Goal: Obtain resource: Download file/media

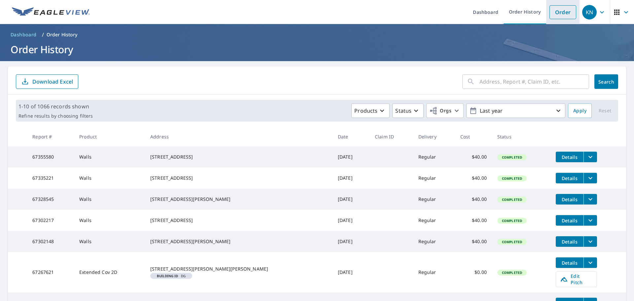
click at [565, 15] on link "Order" at bounding box center [563, 12] width 27 height 14
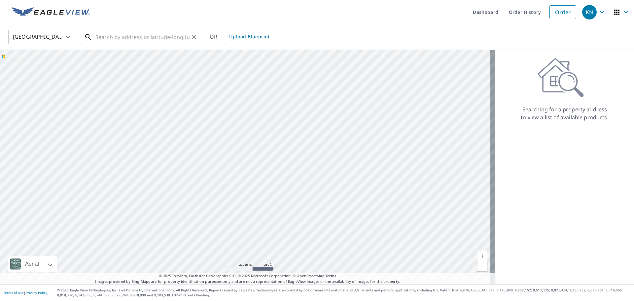
click at [142, 37] on input "text" at bounding box center [142, 37] width 94 height 19
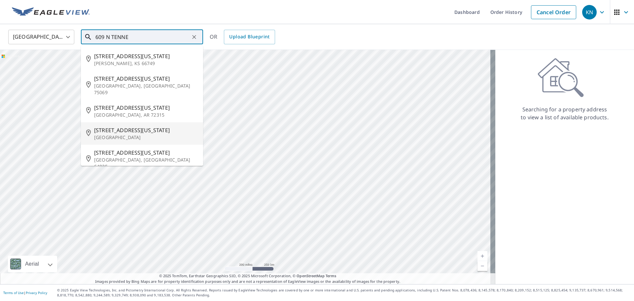
click at [115, 126] on span "[STREET_ADDRESS][US_STATE]" at bounding box center [146, 130] width 104 height 8
type input "[STREET_ADDRESS][US_STATE]"
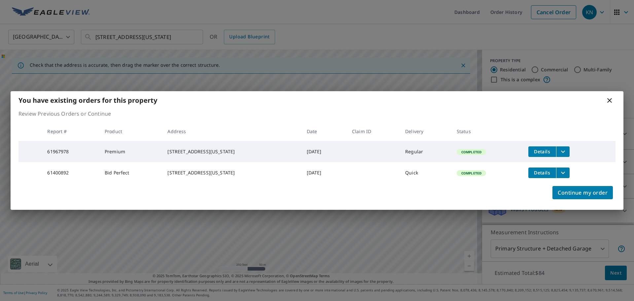
click at [560, 148] on icon "filesDropdownBtn-61967978" at bounding box center [563, 152] width 8 height 8
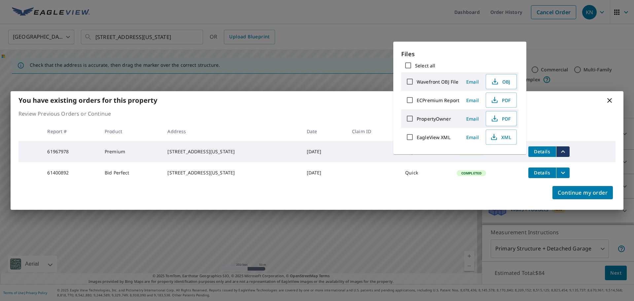
click at [409, 65] on input "Select all" at bounding box center [408, 65] width 14 height 14
checkbox input "true"
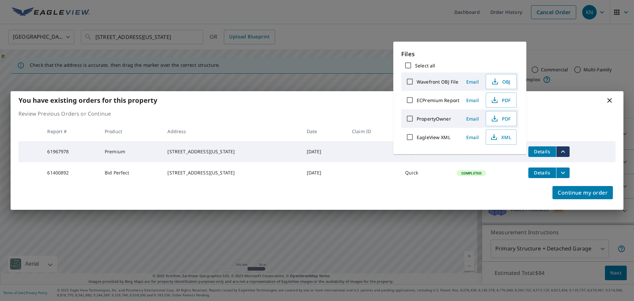
checkbox input "true"
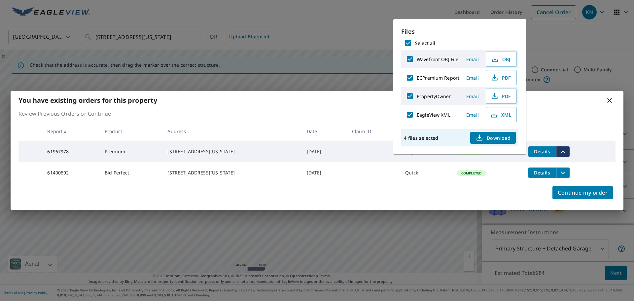
click at [487, 137] on span "Download" at bounding box center [493, 138] width 35 height 8
drag, startPoint x: 494, startPoint y: 195, endPoint x: 503, endPoint y: 185, distance: 13.6
click at [494, 195] on div "Continue my order" at bounding box center [317, 196] width 613 height 26
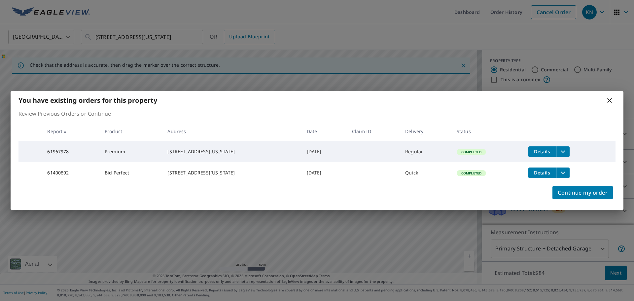
click at [609, 99] on icon at bounding box center [610, 100] width 8 height 8
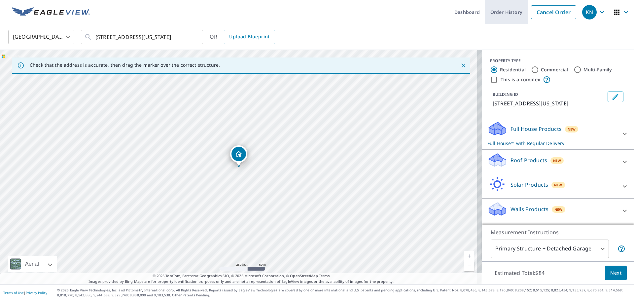
drag, startPoint x: 542, startPoint y: 15, endPoint x: 537, endPoint y: 15, distance: 4.3
click at [542, 15] on link "Cancel Order" at bounding box center [553, 12] width 45 height 14
